Goal: Communication & Community: Share content

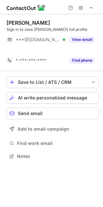
scroll to position [4, 3]
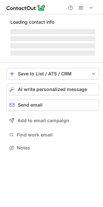
scroll to position [144, 103]
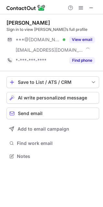
click at [55, 90] on div "Save to List / ATS / CRM List Select Lever Connect Greenhouse Connect Salesforc…" at bounding box center [53, 118] width 93 height 95
drag, startPoint x: 55, startPoint y: 90, endPoint x: 55, endPoint y: 96, distance: 6.2
click at [55, 96] on div "Save to List / ATS / CRM List Select Lever Connect Greenhouse Connect Salesforc…" at bounding box center [53, 118] width 93 height 95
click at [55, 97] on span "AI write personalized message" at bounding box center [52, 97] width 69 height 5
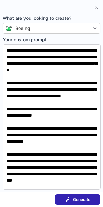
click at [72, 202] on div "Generate" at bounding box center [77, 199] width 25 height 5
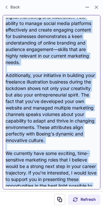
scroll to position [182, 0]
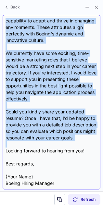
drag, startPoint x: 6, startPoint y: 28, endPoint x: 5, endPoint y: 149, distance: 120.9
click at [5, 149] on div "Subject: Exciting Opportunities at Boeing Body: Hi Charlotte, I hope this messa…" at bounding box center [52, 102] width 98 height 175
copy div "Exciting Opportunities at Boeing Body: Hi Charlotte, I hope this message finds …"
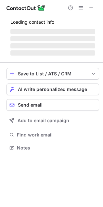
scroll to position [141, 103]
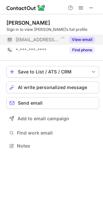
click at [82, 36] on button "View email" at bounding box center [82, 39] width 26 height 7
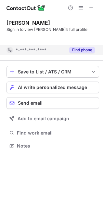
scroll to position [3, 3]
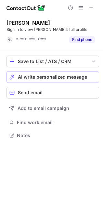
click at [74, 73] on button "AI write personalized message" at bounding box center [53, 77] width 93 height 12
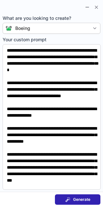
click at [77, 195] on button "Generate" at bounding box center [78, 199] width 46 height 10
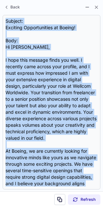
drag, startPoint x: 5, startPoint y: 22, endPoint x: 18, endPoint y: 195, distance: 173.1
click at [18, 195] on div "Back Subject: Exciting Opportunities at Boeing! Body: Hi Ben, I hope this messa…" at bounding box center [51, 103] width 103 height 207
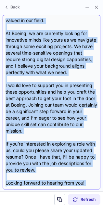
scroll to position [156, 0]
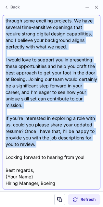
copy div "Subject: Exciting Opportunities at Boeing! Body: Hi Ben, I hope this message fi…"
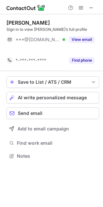
scroll to position [141, 103]
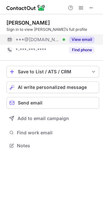
click at [84, 42] on button "View email" at bounding box center [82, 39] width 26 height 7
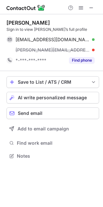
scroll to position [152, 103]
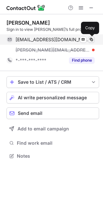
click at [92, 38] on span at bounding box center [91, 39] width 5 height 5
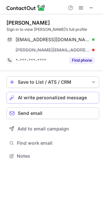
click at [73, 100] on span "AI write personalized message" at bounding box center [52, 97] width 69 height 5
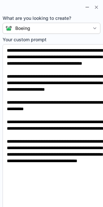
scroll to position [141, 103]
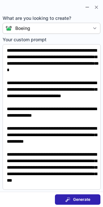
click at [90, 200] on span "Generate" at bounding box center [81, 199] width 17 height 5
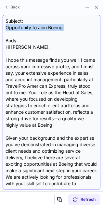
drag, startPoint x: 6, startPoint y: 29, endPoint x: 72, endPoint y: 31, distance: 66.0
click at [72, 31] on div "Subject: Opportunity to Join Boeing Body: Hi Mirko, I hope this message finds y…" at bounding box center [52, 102] width 92 height 169
copy div "Opportunity to Join Boeing"
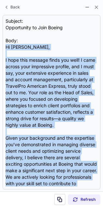
drag, startPoint x: 5, startPoint y: 46, endPoint x: 10, endPoint y: 227, distance: 181.1
click at [10, 207] on html "Mirko Persuric Sign in to view Mirko’s full profile permir@gmail.com Verified S…" at bounding box center [51, 103] width 103 height 207
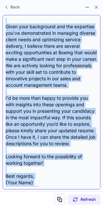
scroll to position [130, 0]
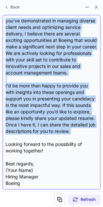
copy div "Hi Mirko, I hope this message finds you well! I came across your impressive pro…"
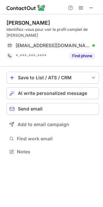
scroll to position [147, 103]
click at [34, 94] on span "AI write personalized message" at bounding box center [52, 93] width 69 height 5
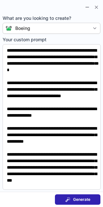
click at [77, 198] on span "Generate" at bounding box center [81, 199] width 17 height 5
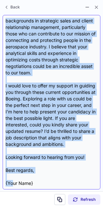
scroll to position [176, 0]
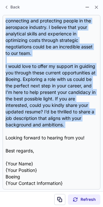
drag, startPoint x: 7, startPoint y: 48, endPoint x: 2, endPoint y: 132, distance: 84.7
click at [1, 132] on section "Subject: Exciting Opportunities at Boeing Body: Hi Mirko, I hope this message f…" at bounding box center [51, 102] width 103 height 178
copy div "Hi Mirko, I hope this message finds you well! My name is {Your Name}, and I’m a…"
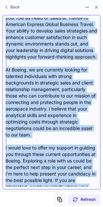
click at [33, 81] on div "Subject: Exciting Opportunities at Boeing Body: Hi Mirko, I hope this message f…" at bounding box center [52, 102] width 92 height 169
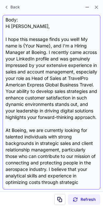
scroll to position [0, 0]
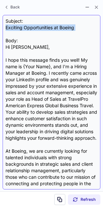
drag, startPoint x: 6, startPoint y: 29, endPoint x: 47, endPoint y: 34, distance: 41.3
click at [47, 34] on div "Subject: Exciting Opportunities at Boeing Body: Hi Mirko, I hope this message f…" at bounding box center [52, 102] width 92 height 169
copy div "Exciting Opportunities at Boeing"
click at [47, 34] on div "Subject: Exciting Opportunities at Boeing Body: Hi Mirko, I hope this message f…" at bounding box center [52, 102] width 92 height 169
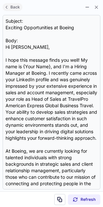
click at [16, 5] on span "Back" at bounding box center [15, 7] width 12 height 5
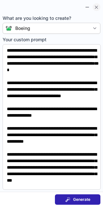
click at [97, 7] on span at bounding box center [96, 7] width 5 height 5
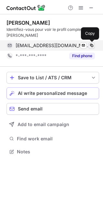
click at [91, 46] on span at bounding box center [91, 45] width 5 height 5
click at [93, 44] on span at bounding box center [91, 45] width 5 height 5
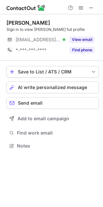
scroll to position [141, 103]
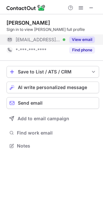
click at [82, 40] on button "View email" at bounding box center [82, 39] width 26 height 7
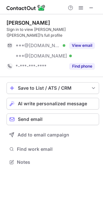
scroll to position [152, 103]
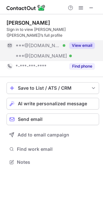
click at [84, 42] on button "View email" at bounding box center [82, 45] width 26 height 7
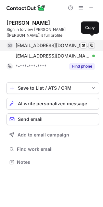
click at [90, 43] on span at bounding box center [91, 45] width 5 height 5
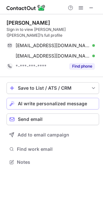
click at [82, 98] on button "AI write personalized message" at bounding box center [53, 104] width 93 height 12
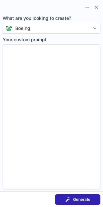
type textarea "**********"
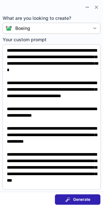
click at [68, 195] on button "Generate" at bounding box center [78, 199] width 46 height 10
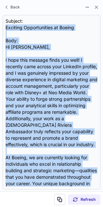
drag, startPoint x: 4, startPoint y: 30, endPoint x: 37, endPoint y: 226, distance: 198.5
click at [37, 207] on html "Kaôula Boukhallout Sign in to view Kaôula (Kay)’s full profile kaoulaboukhallou…" at bounding box center [51, 103] width 103 height 207
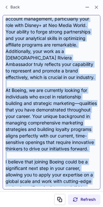
scroll to position [182, 0]
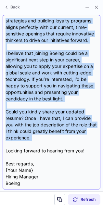
copy div "Exciting Opportunities at Boeing Body: Hi Kaôula, I hope this message finds you…"
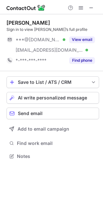
scroll to position [152, 103]
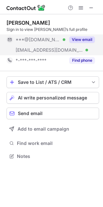
click at [91, 38] on button "View email" at bounding box center [82, 39] width 26 height 7
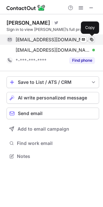
click at [90, 38] on span at bounding box center [91, 39] width 5 height 5
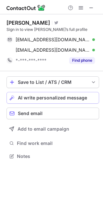
click at [74, 97] on span "AI write personalized message" at bounding box center [52, 97] width 69 height 5
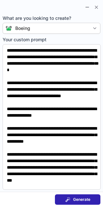
click at [77, 197] on span "Generate" at bounding box center [81, 199] width 17 height 5
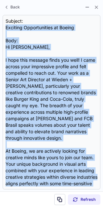
drag, startPoint x: 5, startPoint y: 29, endPoint x: 40, endPoint y: 192, distance: 166.1
click at [40, 192] on div "Back Subject: Exciting Opportunities at Boeing Body: Hi André, I hope this mess…" at bounding box center [51, 103] width 103 height 207
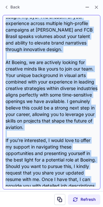
scroll to position [156, 0]
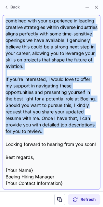
copy div "Exciting Opportunities at Boeing Body: Hi André, I hope this message finds you …"
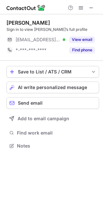
scroll to position [141, 103]
click at [77, 82] on button "AI write personalized message" at bounding box center [53, 88] width 93 height 12
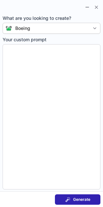
type textarea "**********"
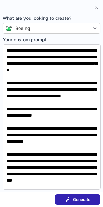
click at [88, 200] on span "Generate" at bounding box center [81, 199] width 17 height 5
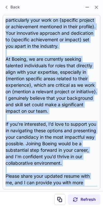
scroll to position [130, 0]
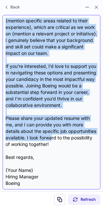
drag, startPoint x: 5, startPoint y: 27, endPoint x: 82, endPoint y: 140, distance: 136.7
click at [82, 140] on div "Subject: Exciting Opportunities at Boeing Body: Hi Laura, I hope this message f…" at bounding box center [52, 102] width 92 height 169
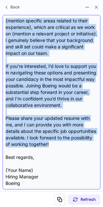
copy div "Exciting Opportunities at Boeing Body: Hi Laura, I hope this message finds you …"
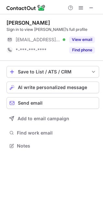
scroll to position [141, 103]
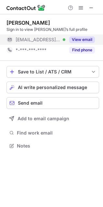
click at [72, 38] on button "View email" at bounding box center [82, 39] width 26 height 7
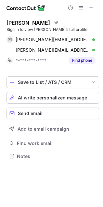
scroll to position [152, 103]
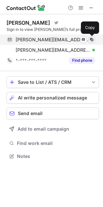
click at [93, 40] on span at bounding box center [91, 39] width 5 height 5
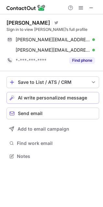
click at [86, 98] on div "AI write personalized message" at bounding box center [57, 97] width 78 height 5
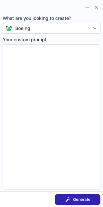
type textarea "**********"
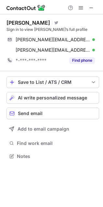
scroll to position [152, 103]
click at [55, 98] on span "AI write personalized message" at bounding box center [52, 97] width 69 height 5
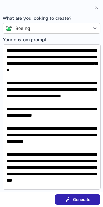
click at [91, 200] on button "Generate" at bounding box center [78, 199] width 46 height 10
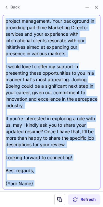
scroll to position [176, 0]
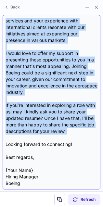
drag, startPoint x: 7, startPoint y: 26, endPoint x: 14, endPoint y: 137, distance: 112.0
click at [14, 137] on div "Subject: Exciting Opportunities at Boeing Body: Hi [PERSON_NAME], I hope this m…" at bounding box center [52, 102] width 92 height 169
copy div "Loremips Dolorsitametc ad Elitse Doei: Te Incid, U labo etdo magnaal enima min …"
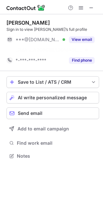
scroll to position [141, 103]
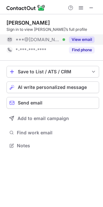
click at [89, 39] on button "View email" at bounding box center [82, 39] width 26 height 7
click at [89, 39] on div "***@[DOMAIN_NAME]" at bounding box center [55, 40] width 79 height 6
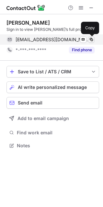
click at [94, 40] on span at bounding box center [91, 39] width 5 height 5
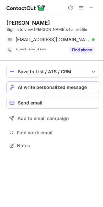
click at [67, 85] on span "AI write personalized message" at bounding box center [52, 87] width 69 height 5
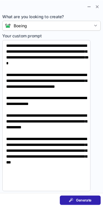
scroll to position [141, 103]
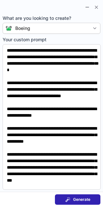
click at [74, 201] on span "Generate" at bounding box center [81, 199] width 17 height 5
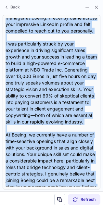
scroll to position [202, 0]
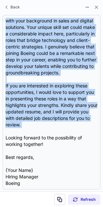
drag, startPoint x: 6, startPoint y: 27, endPoint x: -3, endPoint y: 133, distance: 106.6
click at [0, 133] on html "Mary Ore Sign in to view Mary’s full profile maryoredynamic24@gmail.com Verifie…" at bounding box center [51, 103] width 103 height 207
copy div "Exciting Opportunities at Boeing! Body: Hi Mary, I hope this message finds you …"
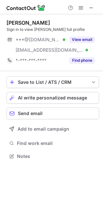
scroll to position [152, 103]
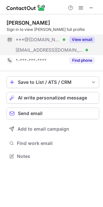
click at [69, 38] on div "View email" at bounding box center [80, 39] width 30 height 10
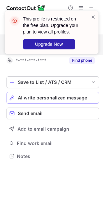
click at [71, 93] on button "AI write personalized message" at bounding box center [53, 98] width 93 height 12
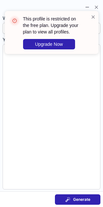
type textarea "**********"
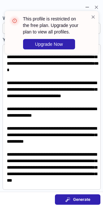
click at [72, 196] on button "Generate" at bounding box center [78, 199] width 46 height 10
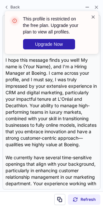
click at [94, 15] on span at bounding box center [93, 17] width 5 height 7
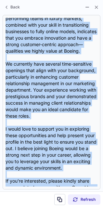
scroll to position [163, 0]
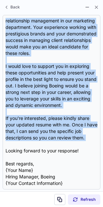
drag, startPoint x: 6, startPoint y: 28, endPoint x: -2, endPoint y: 146, distance: 118.9
click at [0, 146] on html "Dylan Luddy Sign in to view Dylan’s full profile ***@gmail.com Verified ***@all…" at bounding box center [51, 103] width 103 height 207
copy div "Exciting Opportunities at Boeing Body: Hi Dylan, I hope this message finds you …"
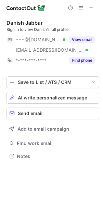
scroll to position [152, 103]
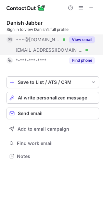
click at [86, 37] on button "View email" at bounding box center [82, 39] width 26 height 7
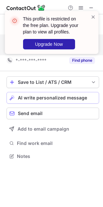
click at [40, 94] on button "AI write personalized message" at bounding box center [53, 98] width 93 height 12
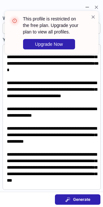
click at [87, 206] on section "Generate" at bounding box center [51, 200] width 103 height 16
click at [88, 199] on span "Generate" at bounding box center [81, 199] width 17 height 5
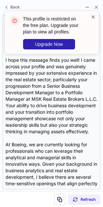
click at [92, 19] on span at bounding box center [93, 17] width 5 height 7
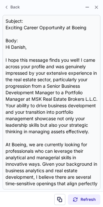
click at [92, 19] on span at bounding box center [93, 17] width 5 height 7
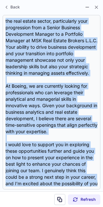
scroll to position [163, 0]
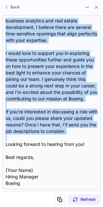
drag, startPoint x: 6, startPoint y: 29, endPoint x: -1, endPoint y: 141, distance: 112.0
click at [0, 141] on html "Danish Jabbar Sign in to view Danish’s full profile ***@gmail.com Verified ***@…" at bounding box center [51, 103] width 103 height 207
copy div "Exciting Career Opportunity at Boeing Body: Hi Danish, I hope this message find…"
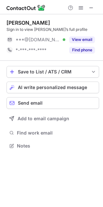
scroll to position [141, 103]
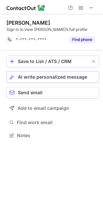
click at [83, 71] on button "AI write personalized message" at bounding box center [53, 77] width 93 height 12
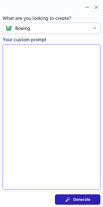
type textarea "**********"
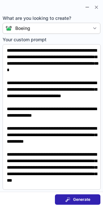
click at [71, 197] on button "Generate" at bounding box center [78, 199] width 46 height 10
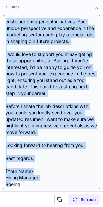
scroll to position [143, 0]
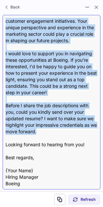
drag, startPoint x: 6, startPoint y: 25, endPoint x: 49, endPoint y: 130, distance: 113.8
click at [49, 130] on div "Subject: Exciting Opportunities at Boeing Body: Hi [PERSON_NAME], I hope this m…" at bounding box center [52, 102] width 92 height 169
copy div "Loremips Dolorsitametc ad Elitse Doei: Te Inci, U labo etdo magnaal enima min v…"
